Goal: Transaction & Acquisition: Purchase product/service

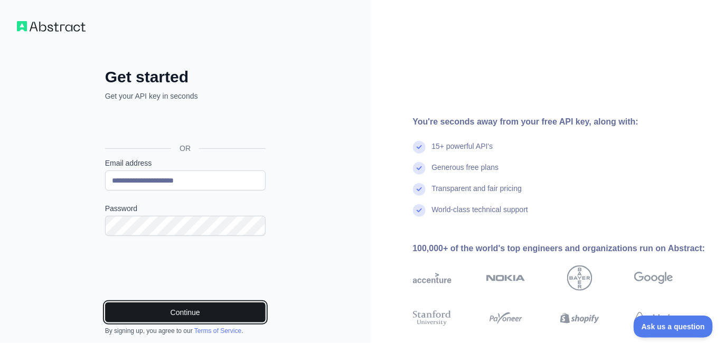
click at [193, 306] on button "Continue" at bounding box center [185, 313] width 161 height 20
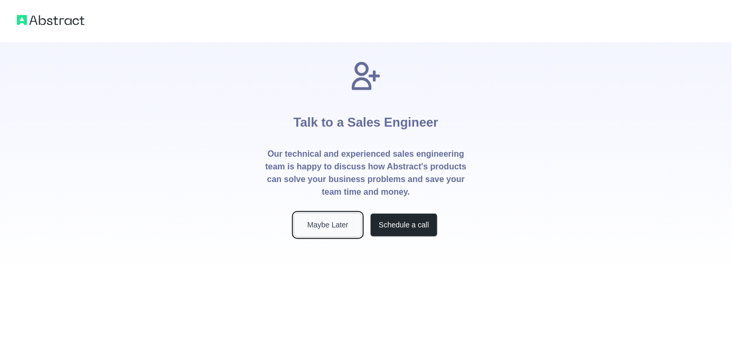
click at [350, 218] on button "Maybe Later" at bounding box center [328, 225] width 68 height 24
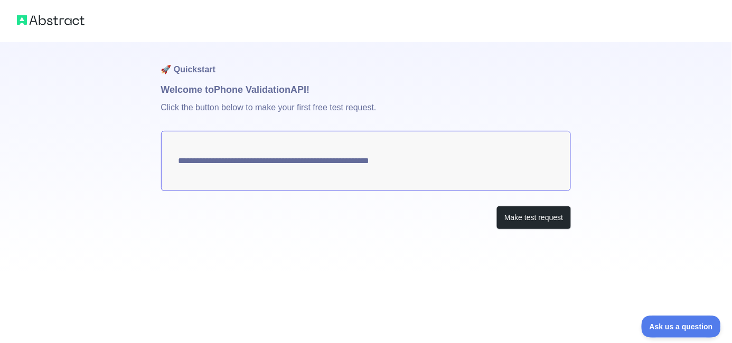
drag, startPoint x: 416, startPoint y: 163, endPoint x: 306, endPoint y: 159, distance: 109.9
click at [306, 159] on textarea "**********" at bounding box center [366, 161] width 410 height 60
click at [209, 164] on textarea "**********" at bounding box center [366, 161] width 410 height 60
click at [505, 227] on button "Make test request" at bounding box center [534, 218] width 74 height 24
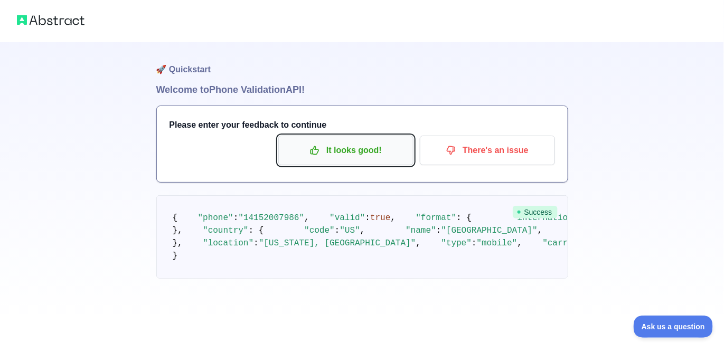
click at [309, 148] on p "It looks good!" at bounding box center [345, 151] width 119 height 18
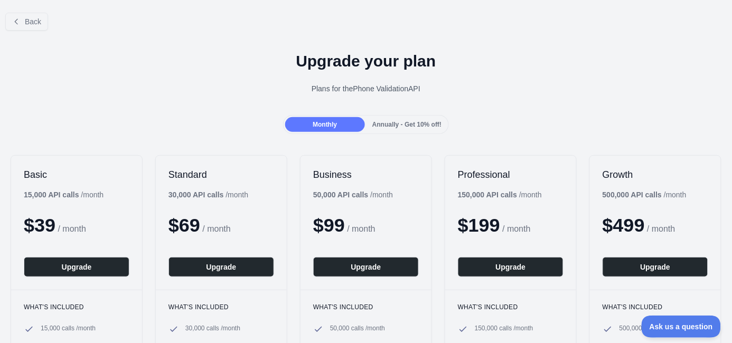
click at [369, 131] on div "Annually - Get 10% off!" at bounding box center [407, 124] width 80 height 15
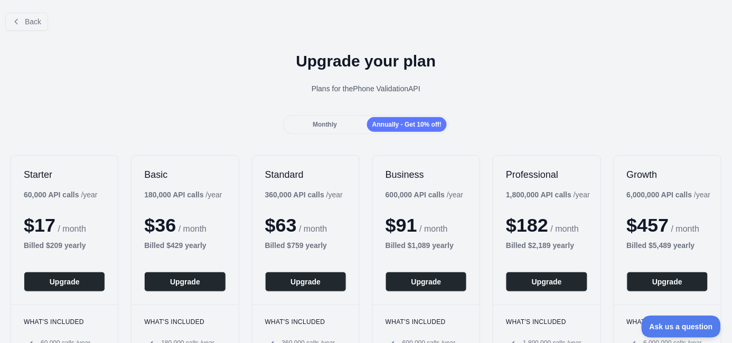
click at [325, 126] on span "Monthly" at bounding box center [325, 124] width 24 height 7
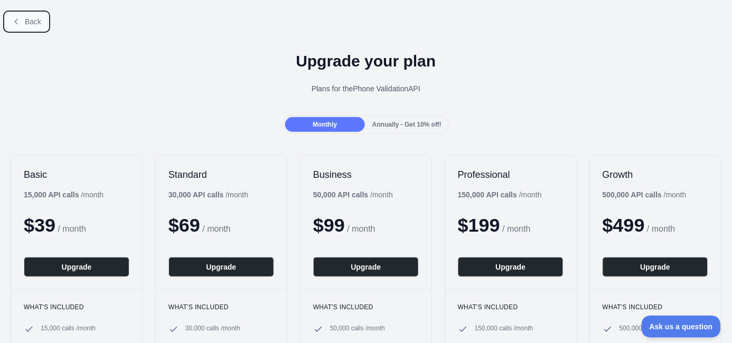
click at [26, 25] on span "Back" at bounding box center [33, 21] width 16 height 8
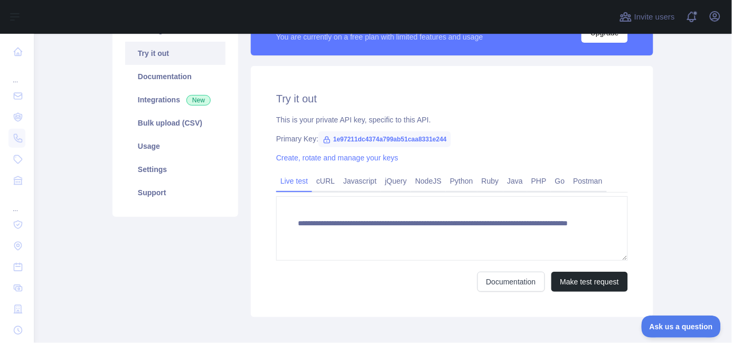
scroll to position [114, 0]
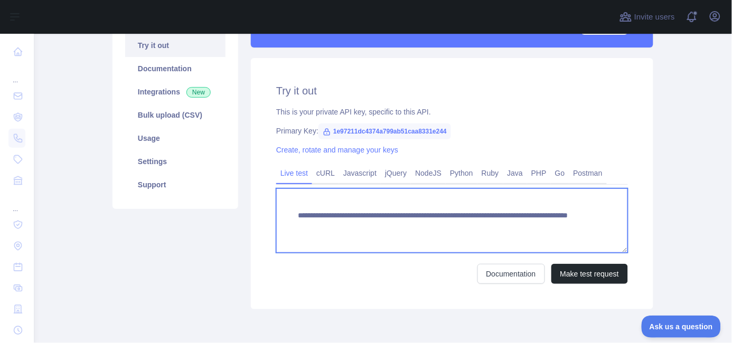
drag, startPoint x: 296, startPoint y: 215, endPoint x: 532, endPoint y: 228, distance: 237.0
click at [532, 228] on textarea "**********" at bounding box center [452, 221] width 352 height 64
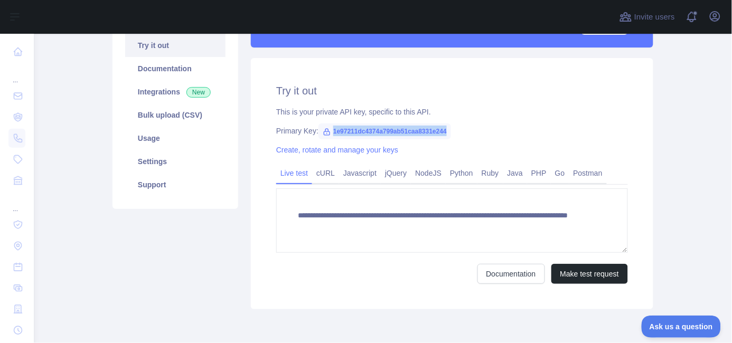
drag, startPoint x: 441, startPoint y: 129, endPoint x: 329, endPoint y: 130, distance: 112.0
click at [329, 130] on span "1e97211dc4374a799ab51caa8331e244" at bounding box center [385, 132] width 133 height 16
copy span "1e97211dc4374a799ab51caa8331e244"
click at [181, 116] on link "Bulk upload (CSV)" at bounding box center [175, 115] width 100 height 23
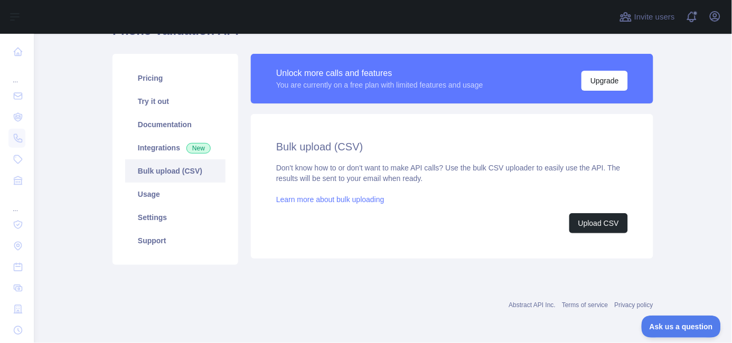
scroll to position [57, 0]
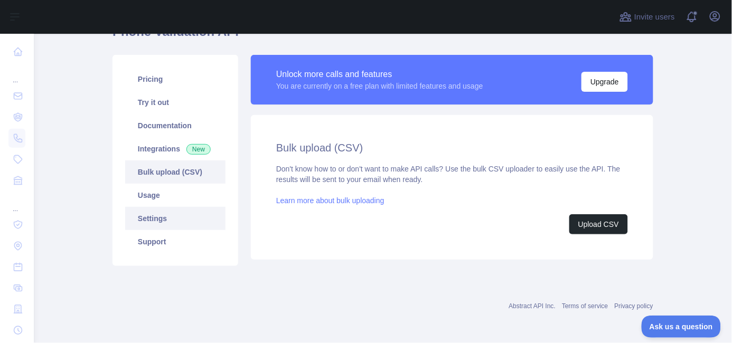
click at [157, 217] on link "Settings" at bounding box center [175, 218] width 100 height 23
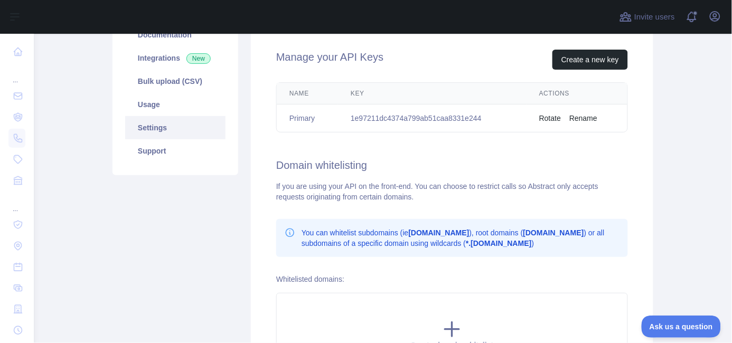
scroll to position [173, 0]
